Goal: Use online tool/utility: Utilize a website feature to perform a specific function

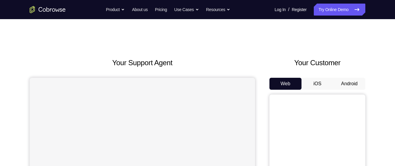
click at [350, 85] on button "Android" at bounding box center [349, 84] width 32 height 12
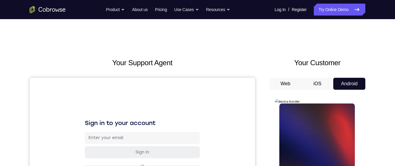
scroll to position [41, 0]
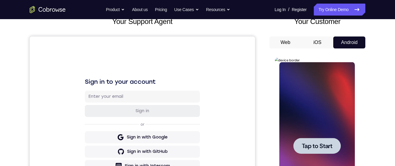
click at [314, 149] on span "Tap to Start" at bounding box center [317, 146] width 31 height 6
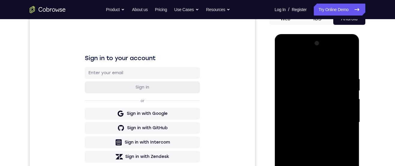
scroll to position [125, 0]
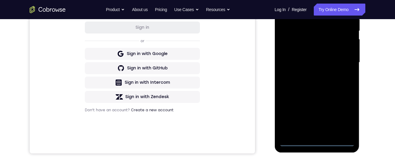
click at [313, 144] on div at bounding box center [317, 63] width 76 height 168
click at [341, 116] on div at bounding box center [317, 63] width 76 height 168
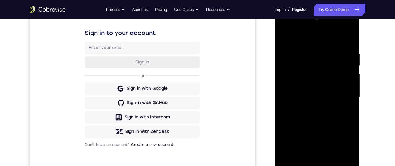
click at [330, 28] on div at bounding box center [317, 97] width 76 height 168
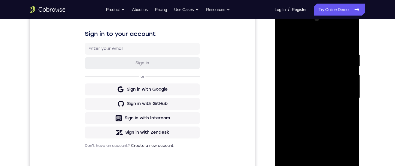
scroll to position [71, 0]
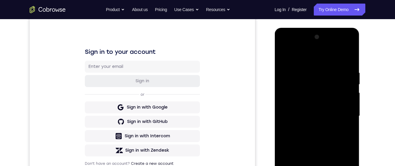
click at [287, 48] on div at bounding box center [317, 116] width 76 height 168
click at [344, 112] on div at bounding box center [317, 116] width 76 height 168
click at [311, 127] on div at bounding box center [317, 116] width 76 height 168
click at [312, 110] on div at bounding box center [317, 116] width 76 height 168
click at [320, 105] on div at bounding box center [317, 116] width 76 height 168
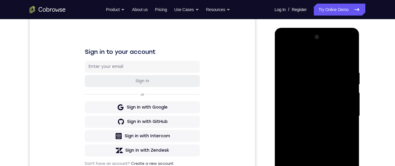
click at [323, 115] on div at bounding box center [317, 116] width 76 height 168
click at [343, 43] on div at bounding box center [317, 116] width 76 height 168
click at [331, 56] on div at bounding box center [317, 116] width 76 height 168
click at [345, 113] on div at bounding box center [317, 116] width 76 height 168
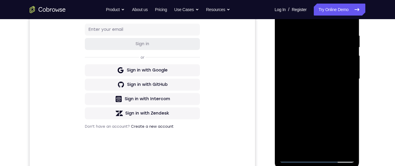
scroll to position [110, 0]
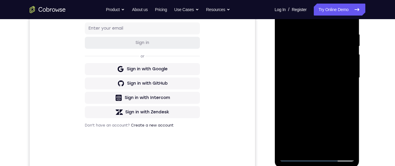
click at [309, 91] on div at bounding box center [317, 78] width 76 height 168
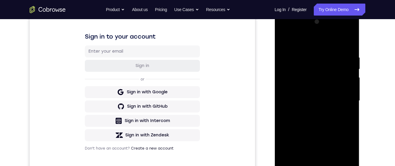
click at [324, 91] on div at bounding box center [317, 101] width 76 height 168
click at [326, 85] on div at bounding box center [317, 101] width 76 height 168
click at [328, 104] on div at bounding box center [317, 101] width 76 height 168
click at [333, 121] on div at bounding box center [317, 101] width 76 height 168
click at [329, 117] on div at bounding box center [317, 101] width 76 height 168
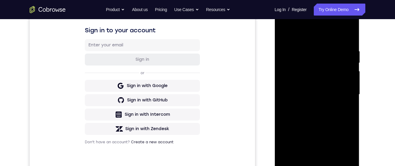
scroll to position [79, 0]
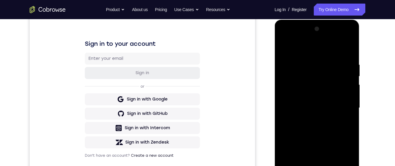
click at [328, 136] on div at bounding box center [317, 108] width 76 height 168
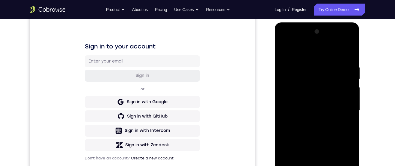
click at [326, 139] on div at bounding box center [317, 111] width 76 height 168
click at [317, 62] on div at bounding box center [317, 111] width 76 height 168
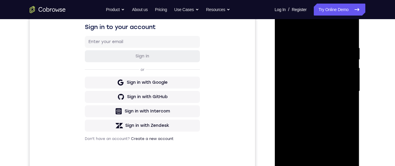
scroll to position [97, 0]
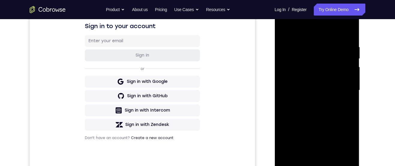
click at [347, 75] on div at bounding box center [317, 91] width 76 height 168
click at [353, 70] on div at bounding box center [317, 91] width 76 height 168
click at [352, 63] on div at bounding box center [317, 91] width 76 height 168
click at [350, 57] on div at bounding box center [317, 91] width 76 height 168
click at [351, 65] on div at bounding box center [317, 91] width 76 height 168
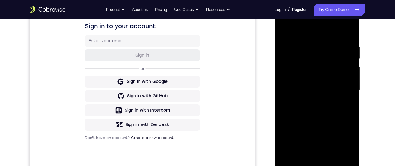
click at [286, 64] on div at bounding box center [317, 91] width 76 height 168
click at [282, 79] on div at bounding box center [317, 91] width 76 height 168
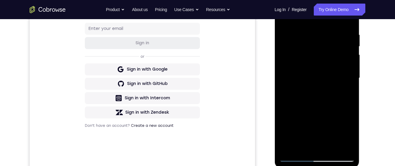
scroll to position [135, 0]
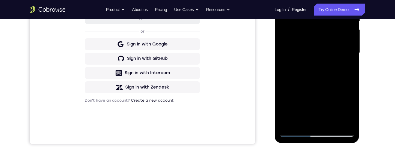
click at [294, 131] on div at bounding box center [317, 53] width 76 height 168
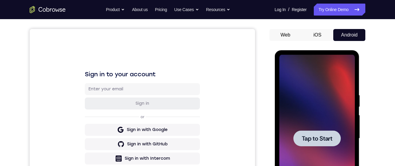
scroll to position [0, 0]
